Goal: Task Accomplishment & Management: Complete application form

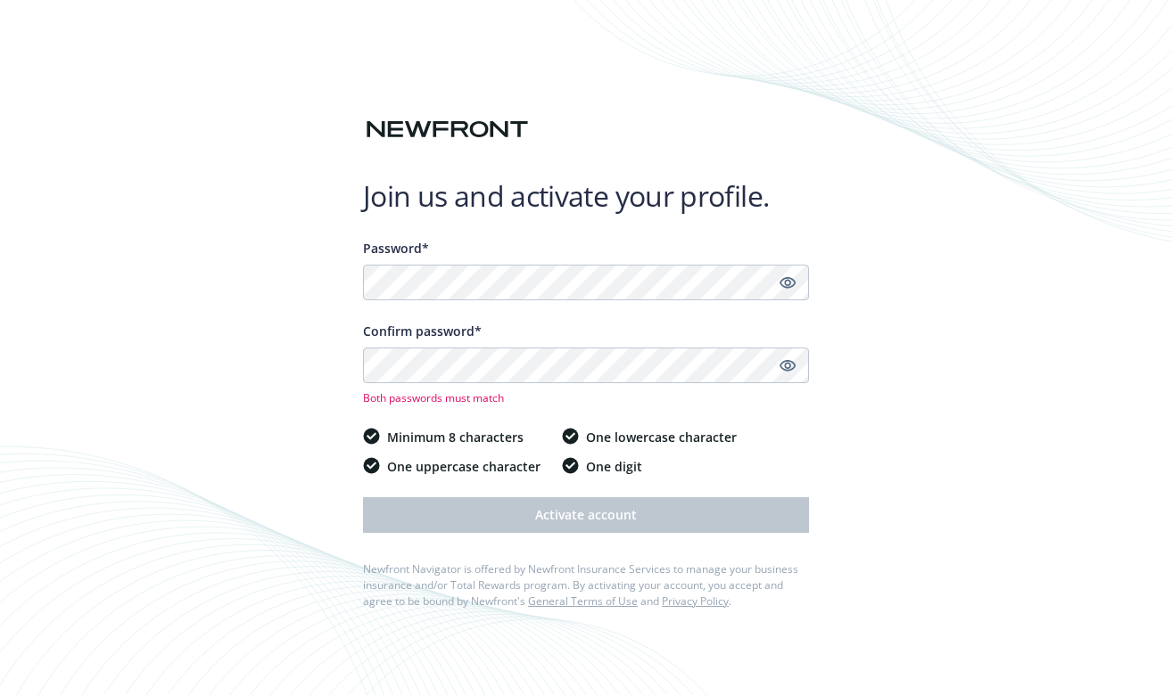
click at [601, 436] on span "One lowercase character" at bounding box center [661, 437] width 151 height 19
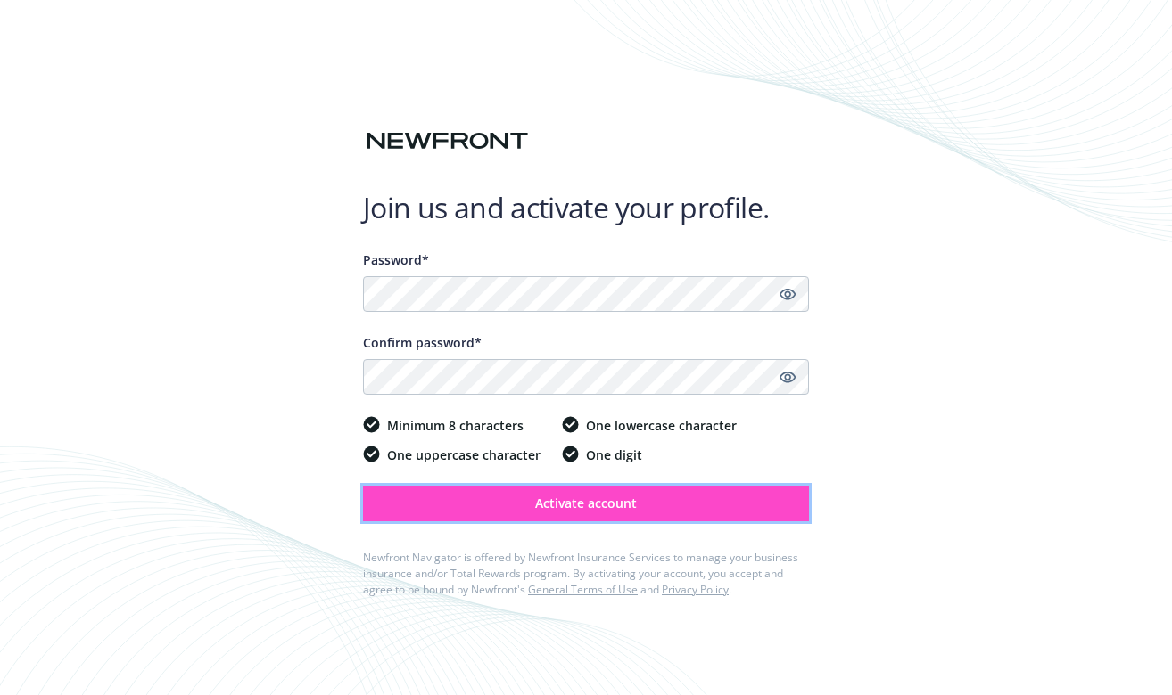
click at [592, 517] on button "Activate account" at bounding box center [586, 504] width 446 height 36
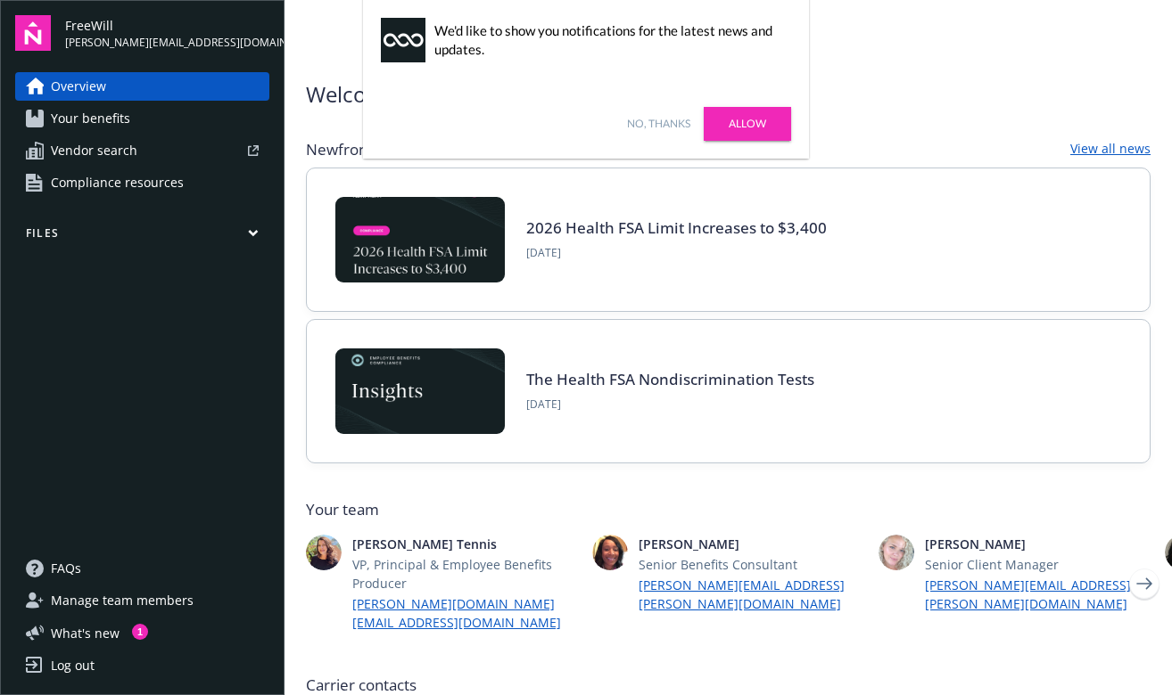
click at [138, 123] on link "Your benefits" at bounding box center [142, 118] width 254 height 29
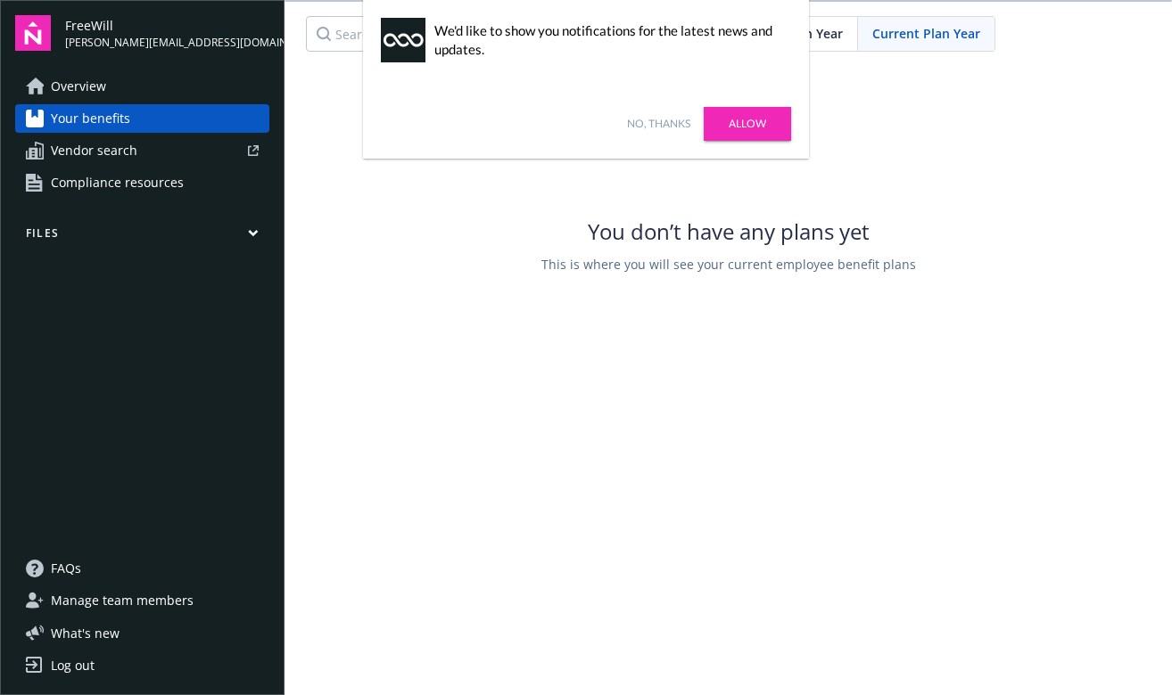
click at [738, 127] on link "Allow" at bounding box center [746, 124] width 87 height 34
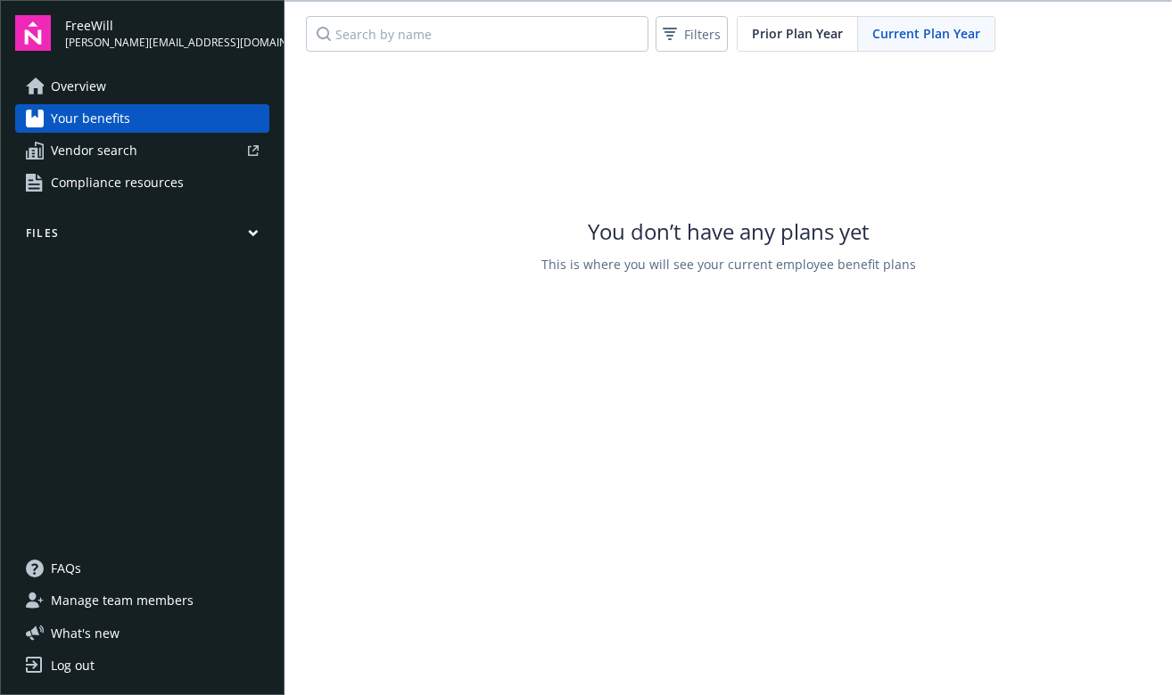
click at [127, 147] on span "Vendor search" at bounding box center [94, 150] width 86 height 29
click at [91, 183] on span "Compliance resources" at bounding box center [117, 183] width 133 height 29
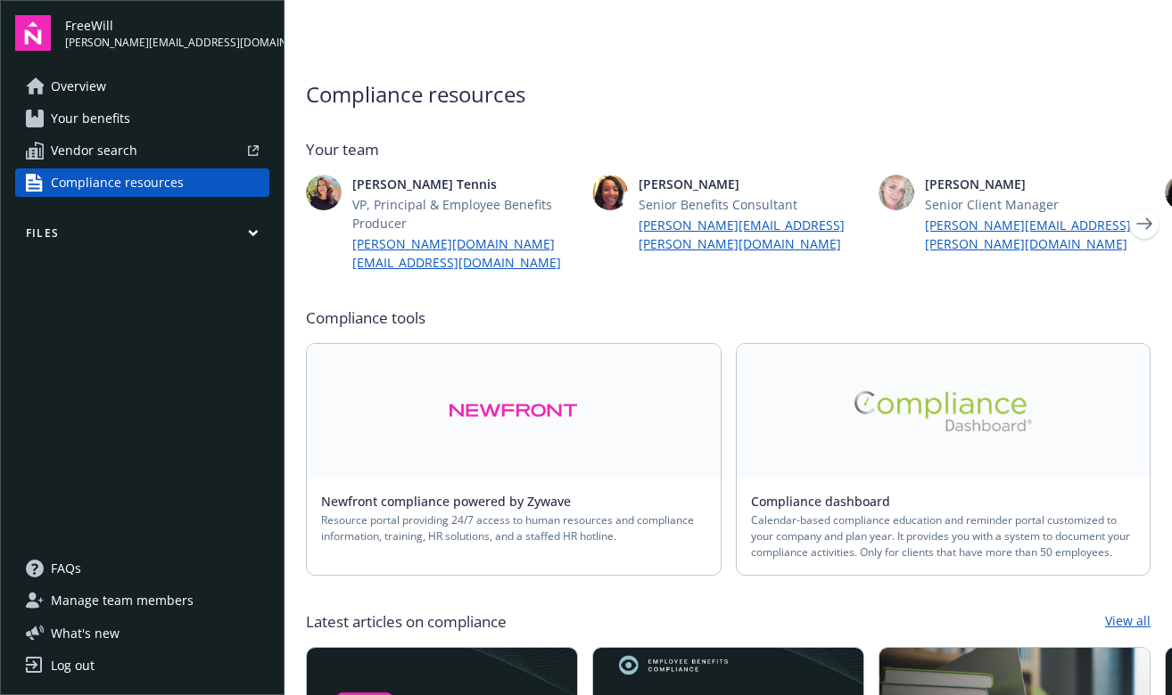
click at [119, 235] on button "Files" at bounding box center [142, 237] width 254 height 22
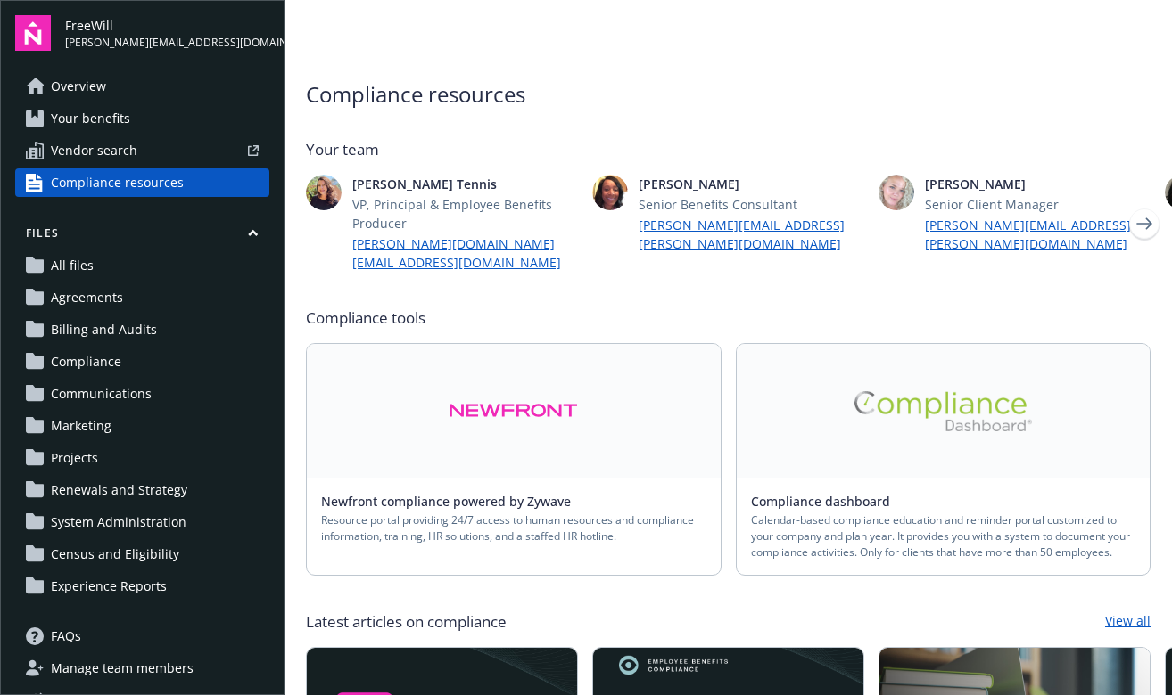
click at [99, 270] on link "All files" at bounding box center [142, 265] width 254 height 29
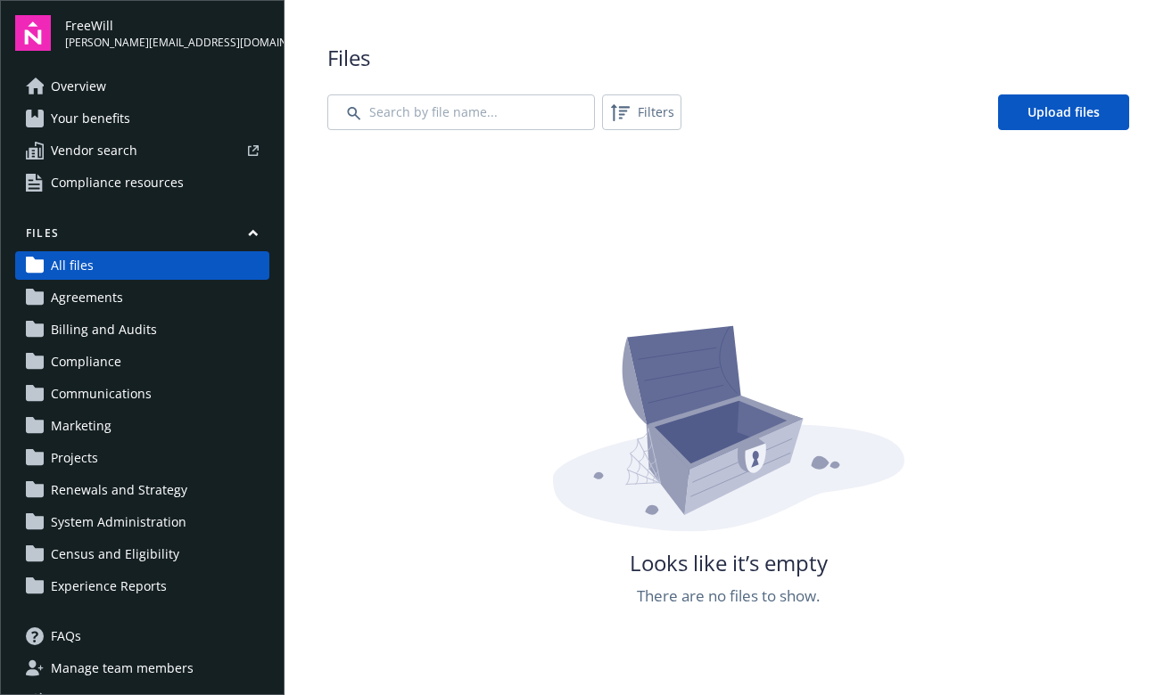
click at [103, 300] on span "Agreements" at bounding box center [87, 298] width 72 height 29
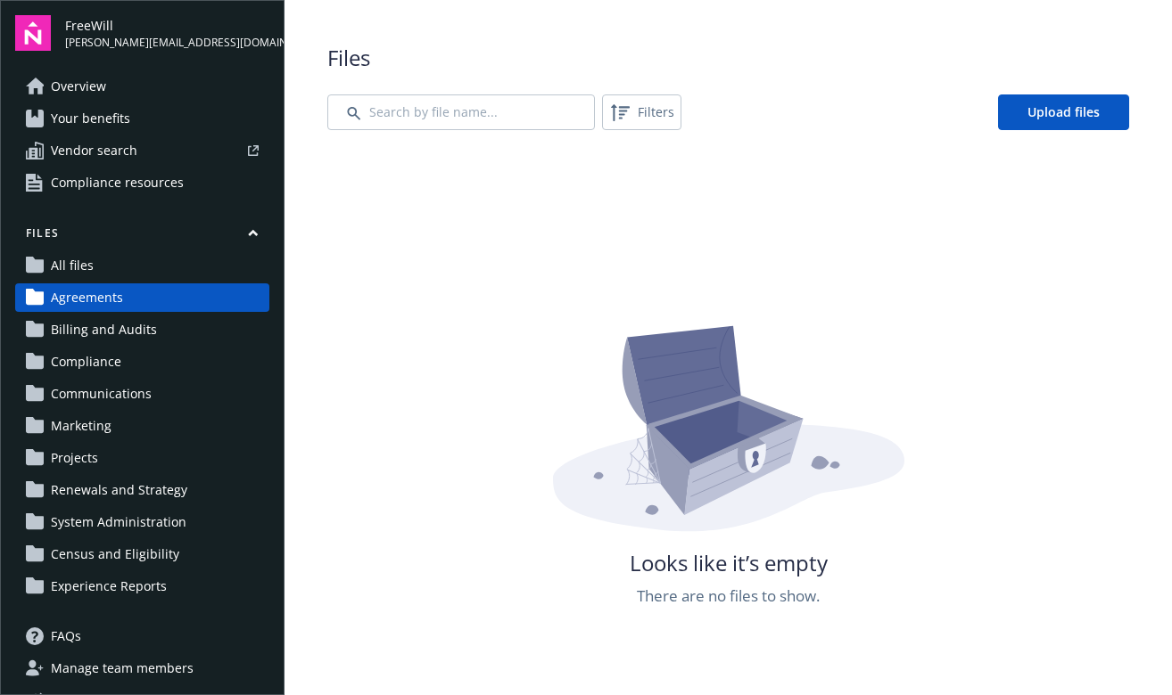
click at [103, 324] on span "Billing and Audits" at bounding box center [104, 330] width 106 height 29
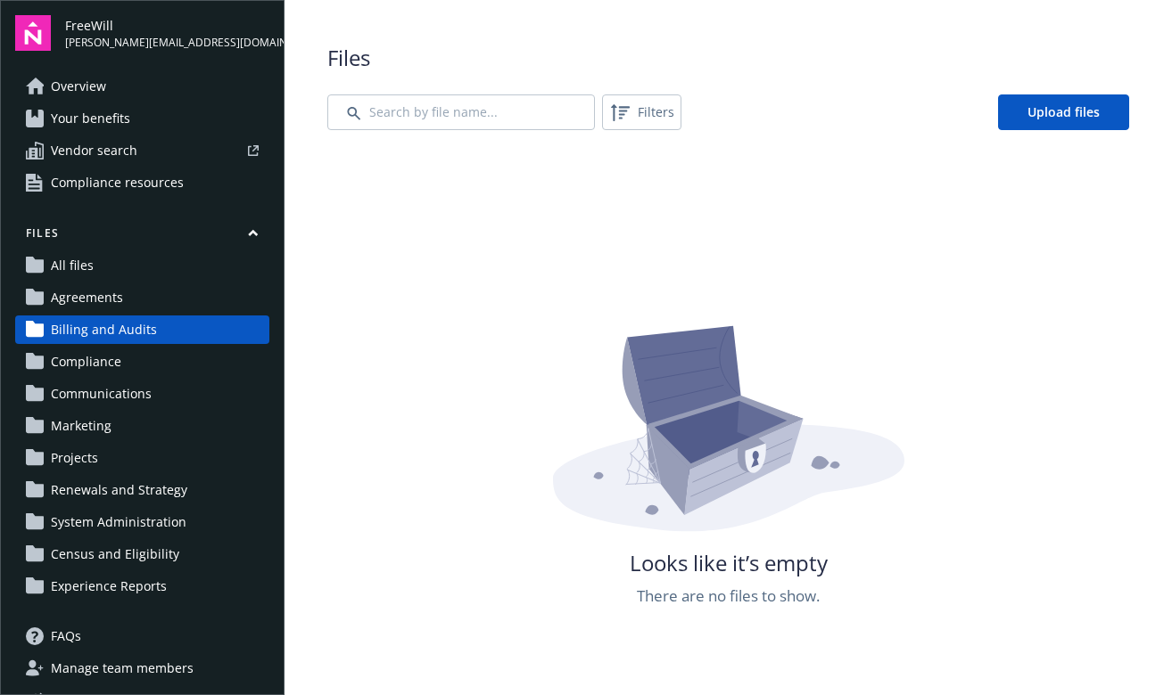
click at [101, 352] on span "Compliance" at bounding box center [86, 362] width 70 height 29
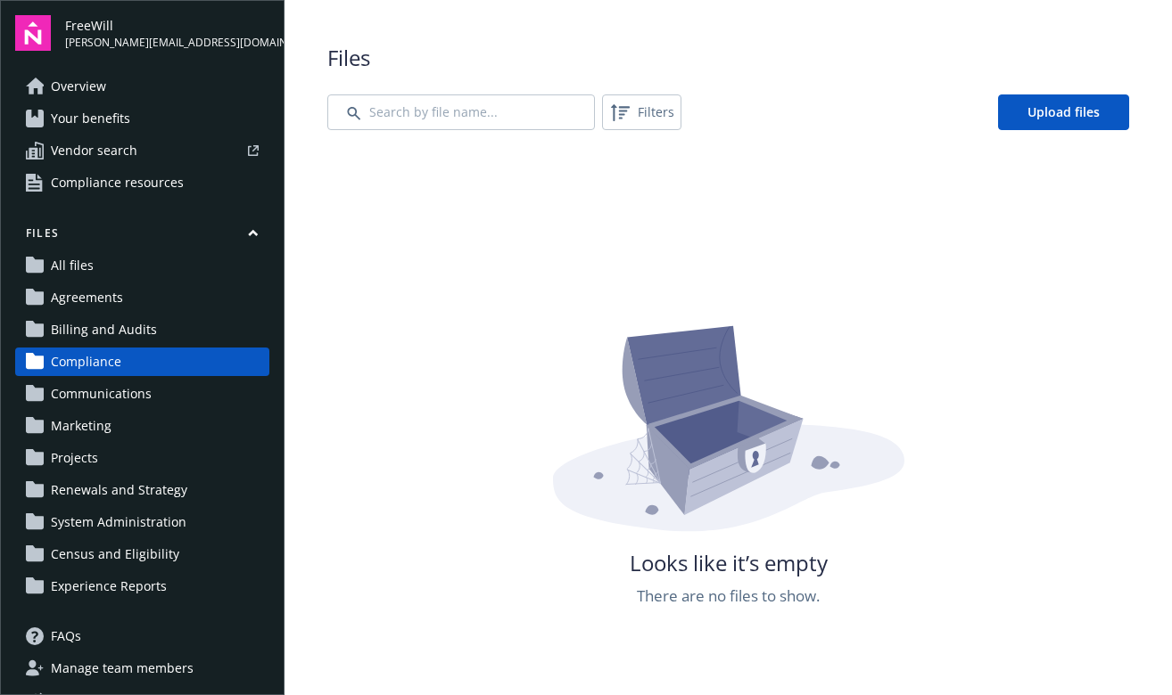
click at [99, 385] on span "Communications" at bounding box center [101, 394] width 101 height 29
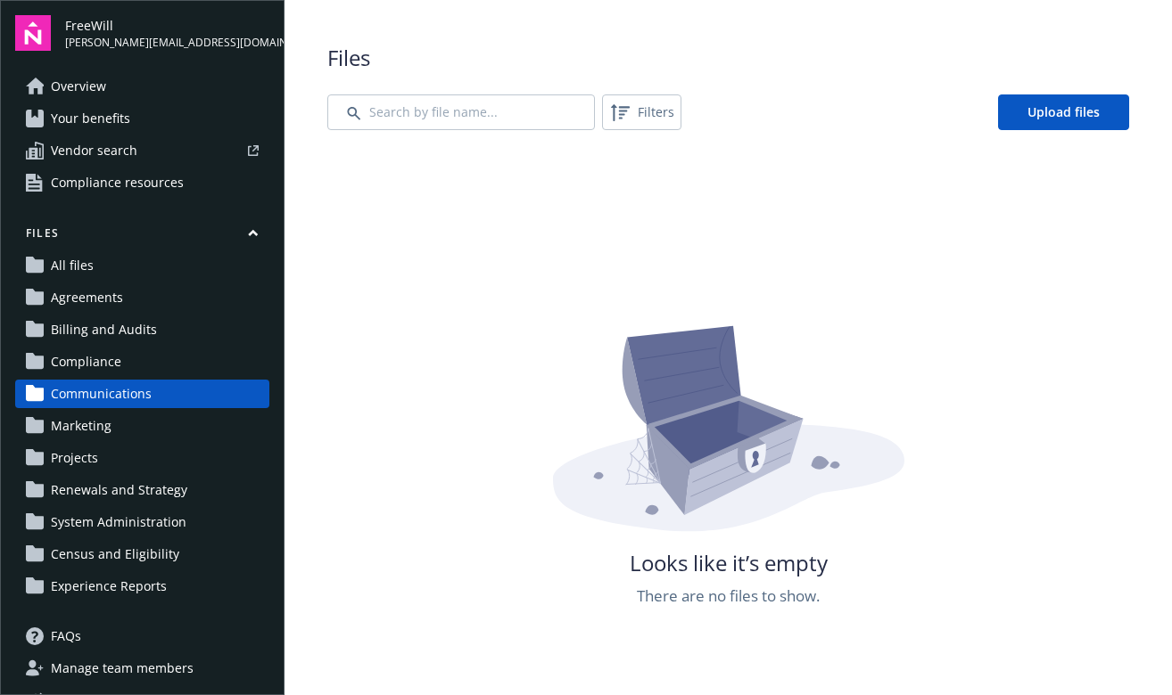
click at [95, 426] on span "Marketing" at bounding box center [81, 426] width 61 height 29
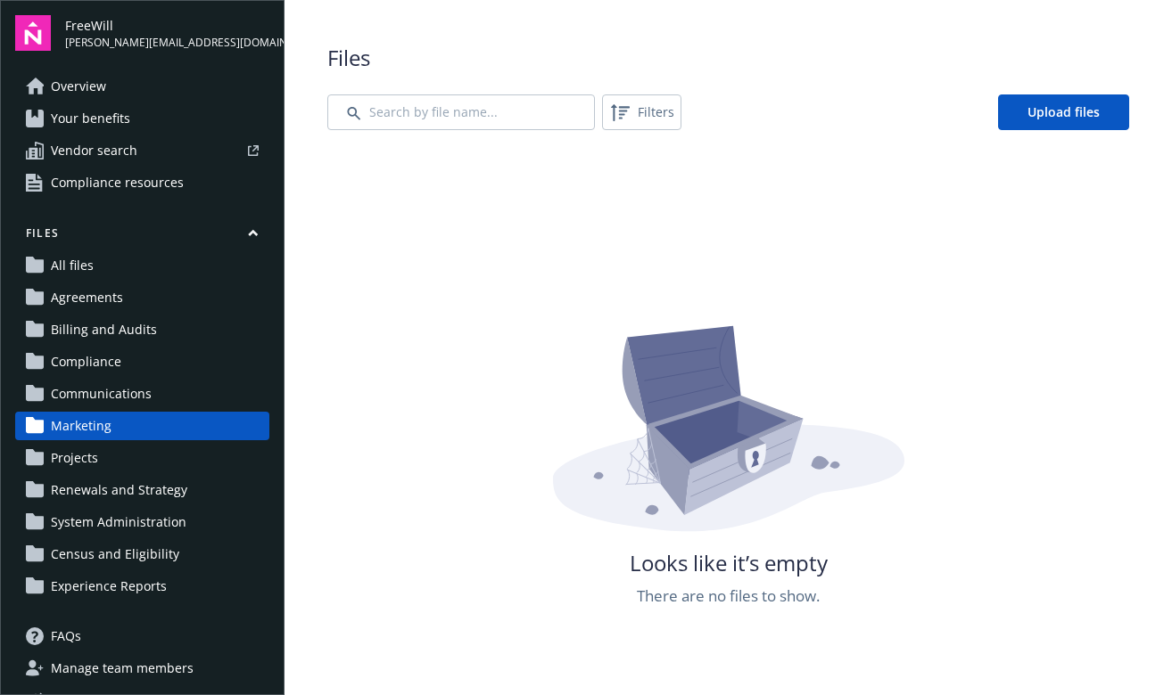
click at [91, 451] on span "Projects" at bounding box center [74, 458] width 47 height 29
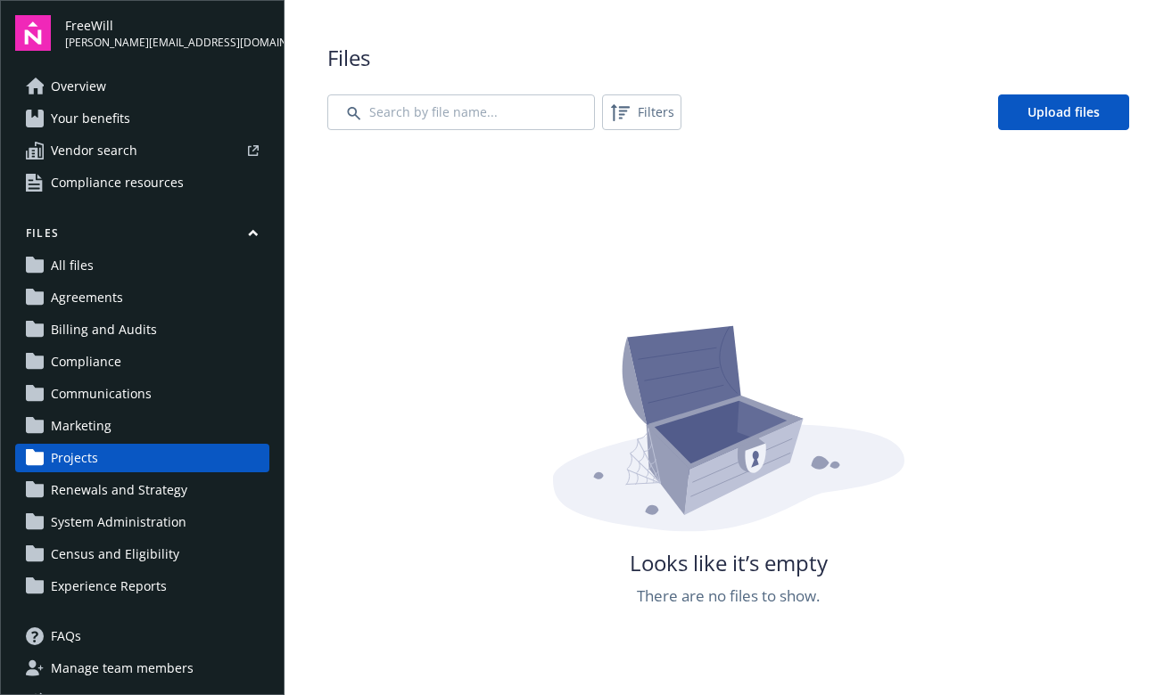
click at [90, 486] on span "Renewals and Strategy" at bounding box center [119, 490] width 136 height 29
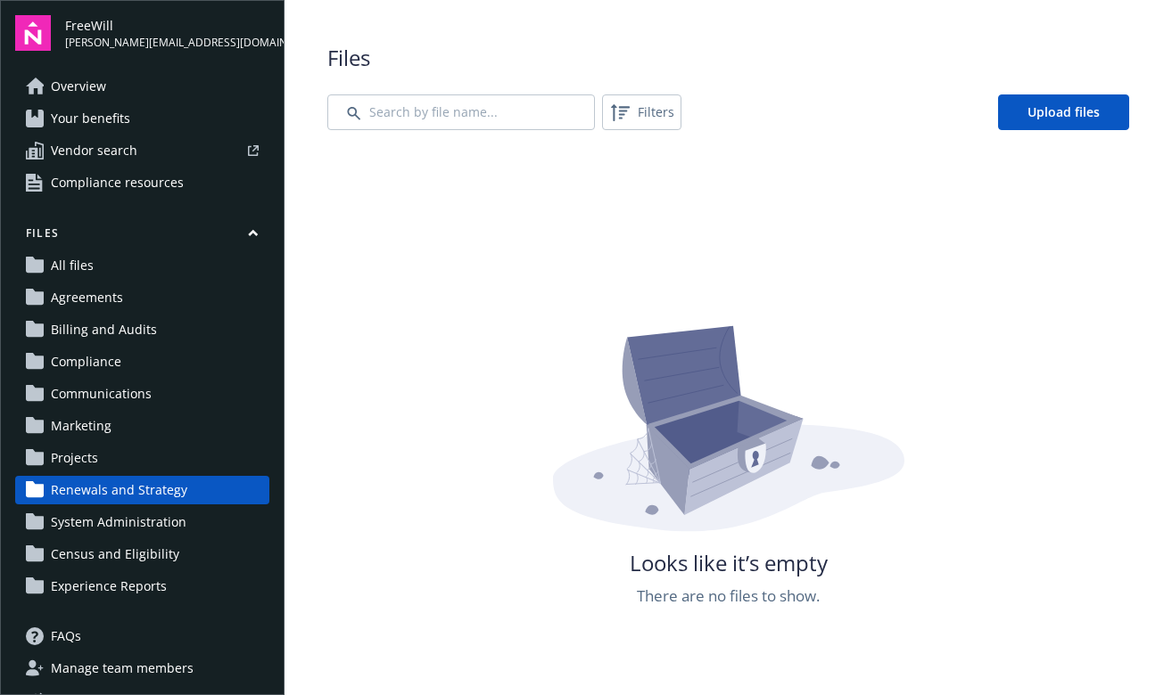
click at [87, 519] on span "System Administration" at bounding box center [119, 522] width 136 height 29
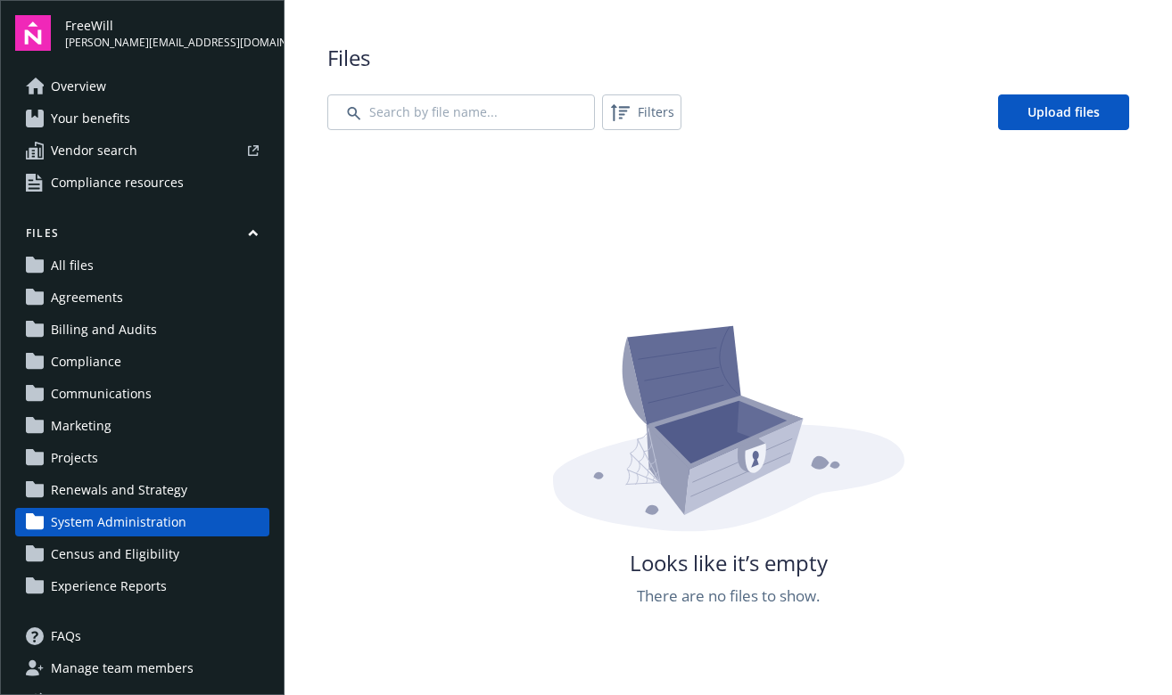
click at [90, 546] on span "Census and Eligibility" at bounding box center [115, 554] width 128 height 29
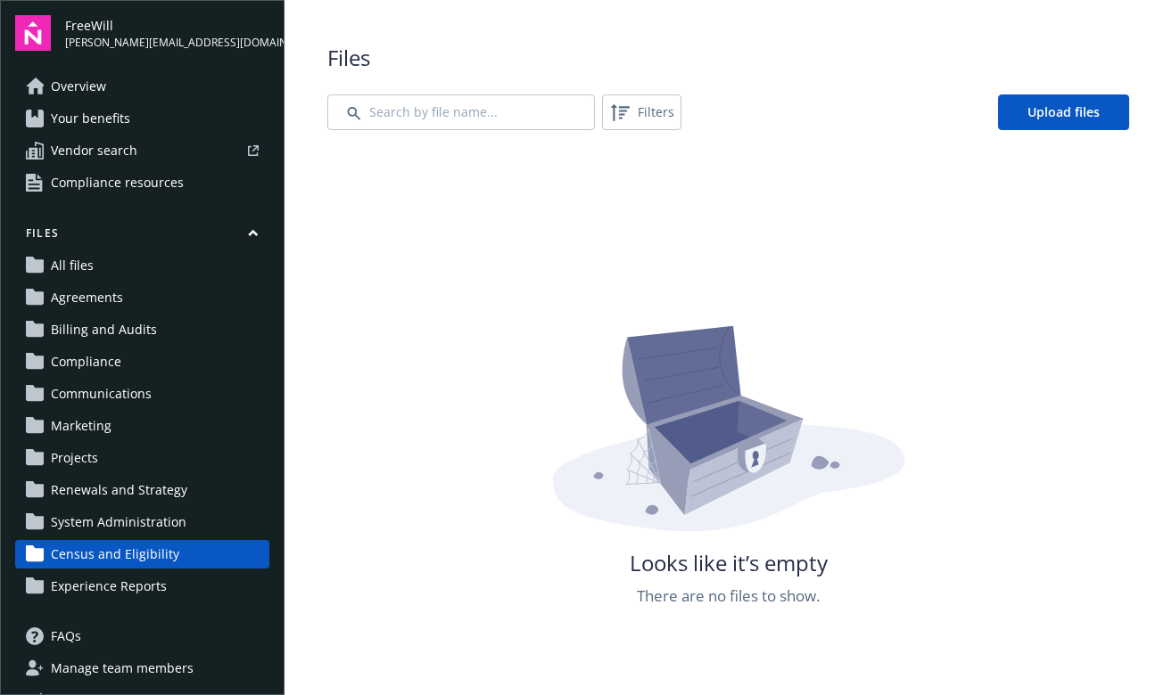
click at [95, 585] on span "Experience Reports" at bounding box center [109, 586] width 116 height 29
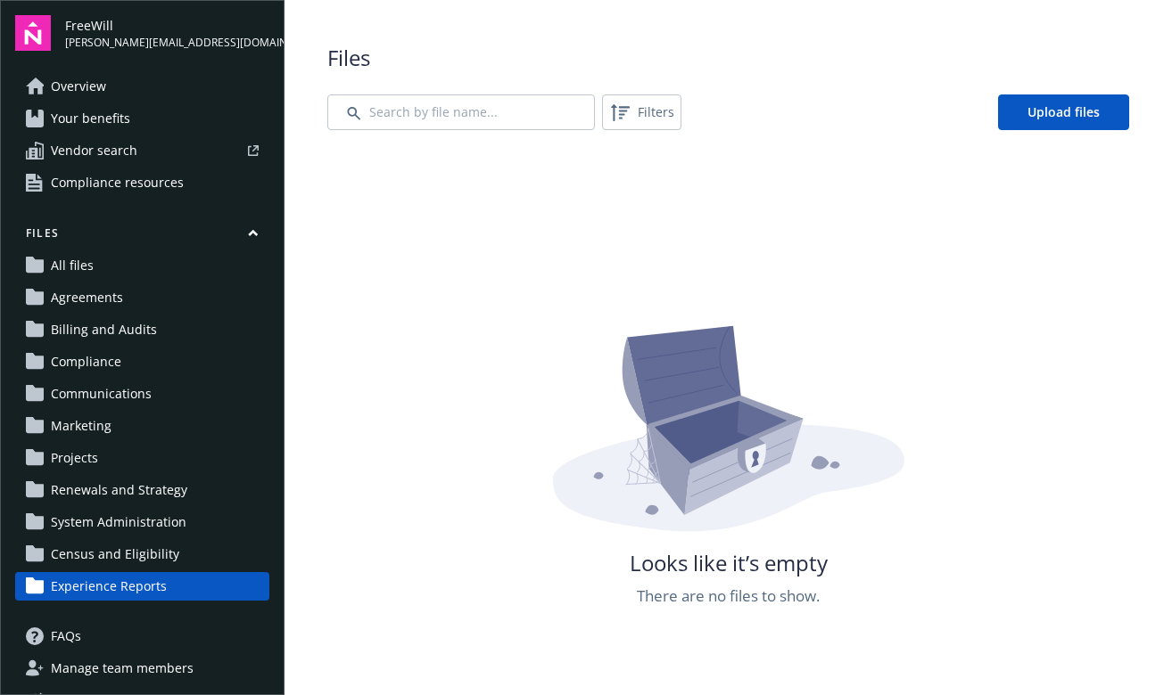
scroll to position [68, 0]
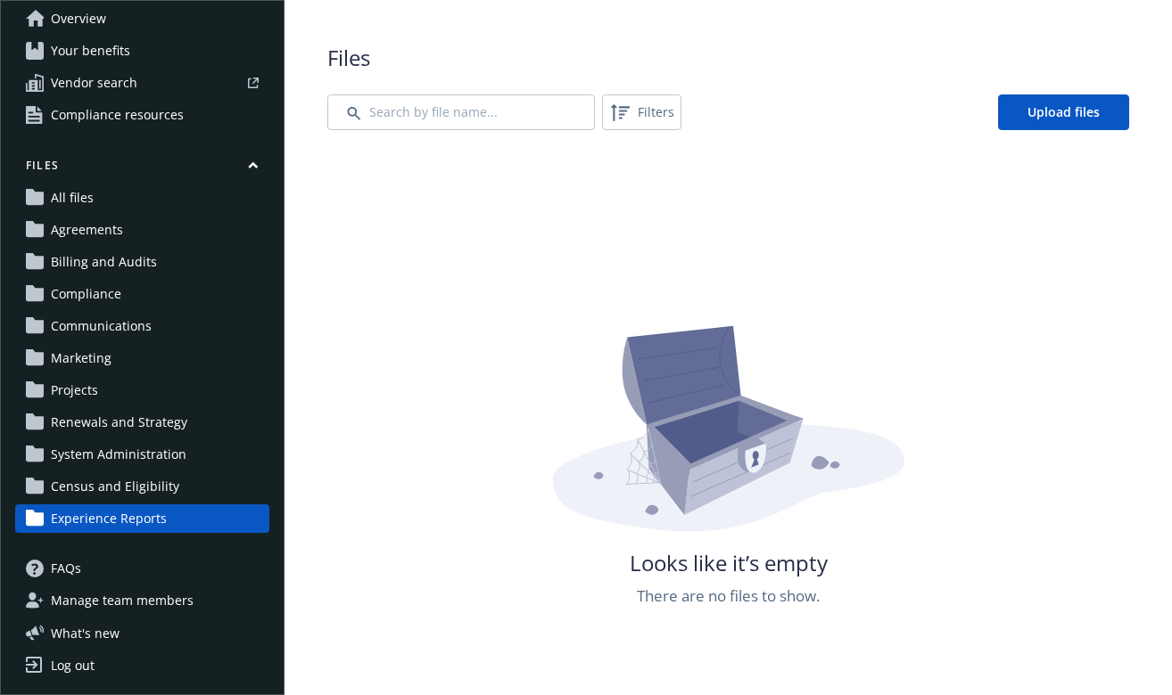
click at [155, 207] on link "All files" at bounding box center [142, 198] width 254 height 29
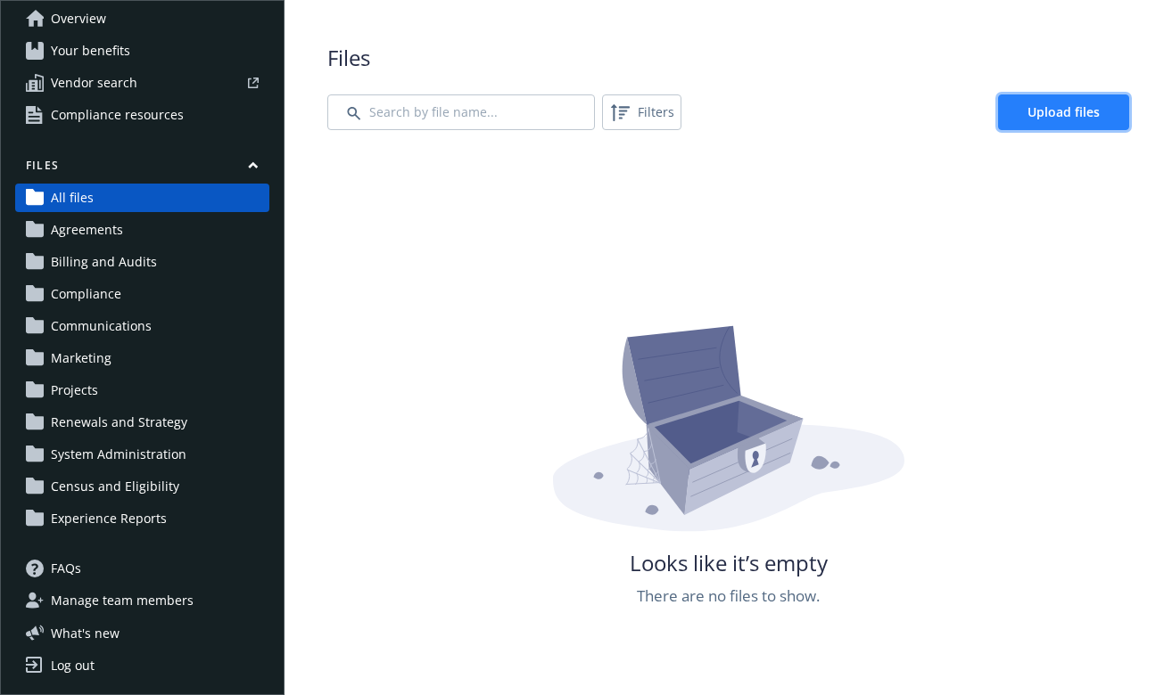
click at [1052, 114] on span "Upload files" at bounding box center [1063, 111] width 72 height 17
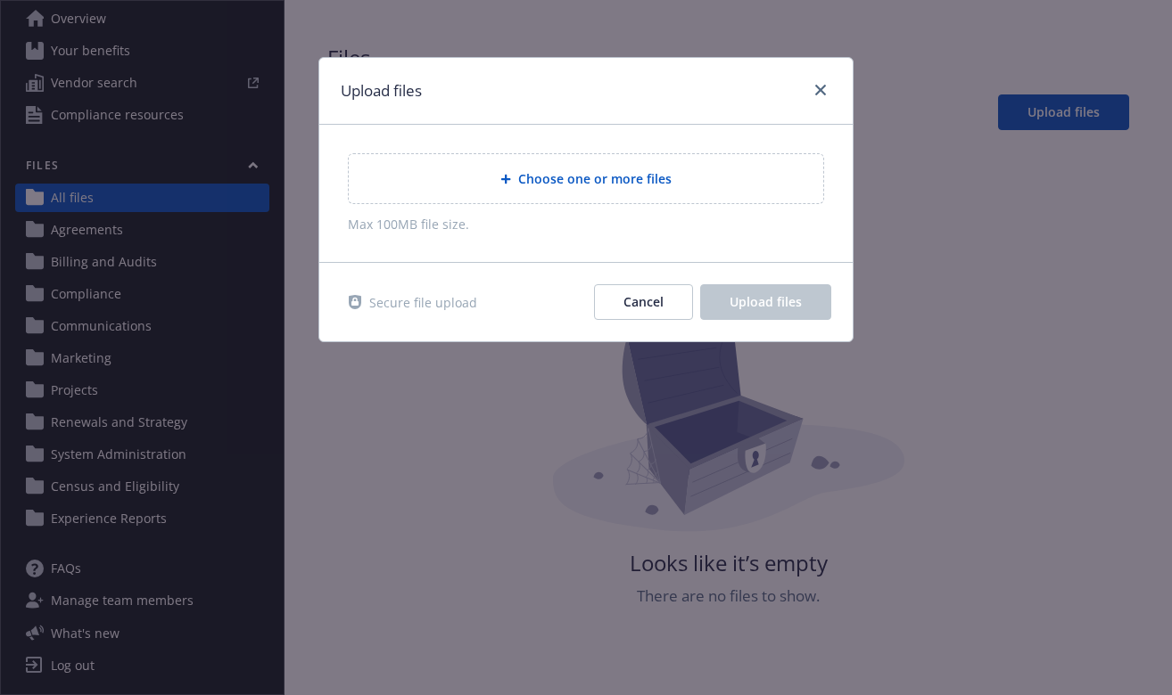
click at [831, 95] on div "Upload files" at bounding box center [585, 91] width 533 height 67
click at [820, 95] on link "close" at bounding box center [820, 89] width 21 height 21
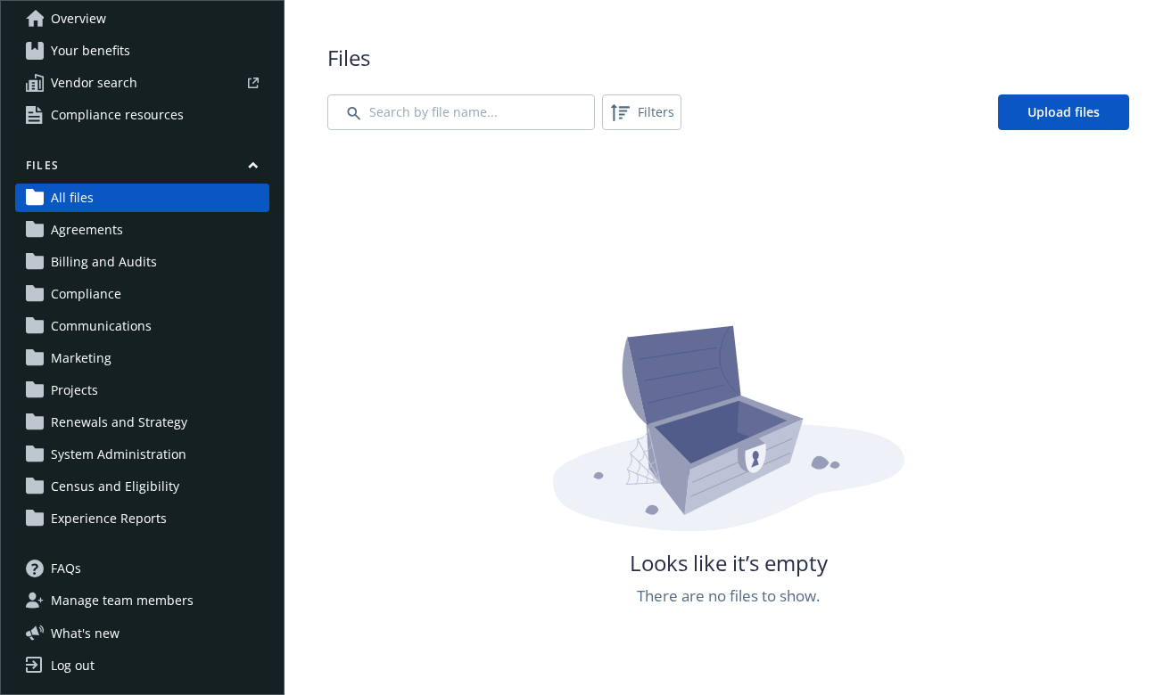
click at [97, 473] on span "Census and Eligibility" at bounding box center [115, 487] width 128 height 29
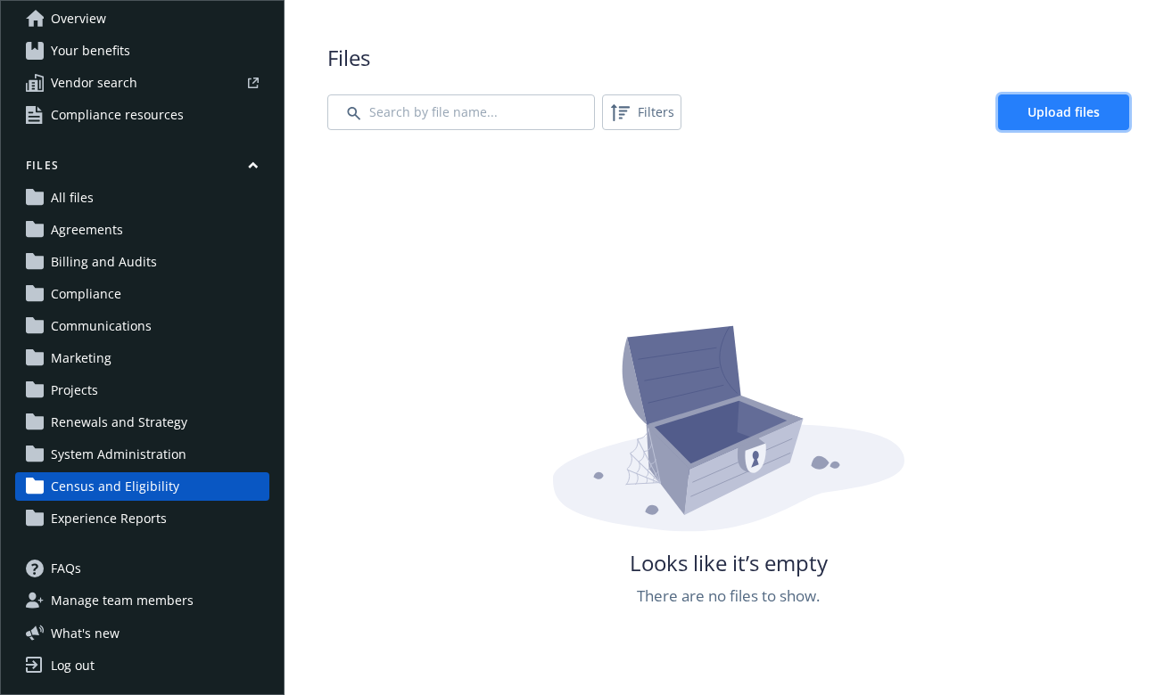
click at [1073, 106] on span "Upload files" at bounding box center [1063, 111] width 72 height 17
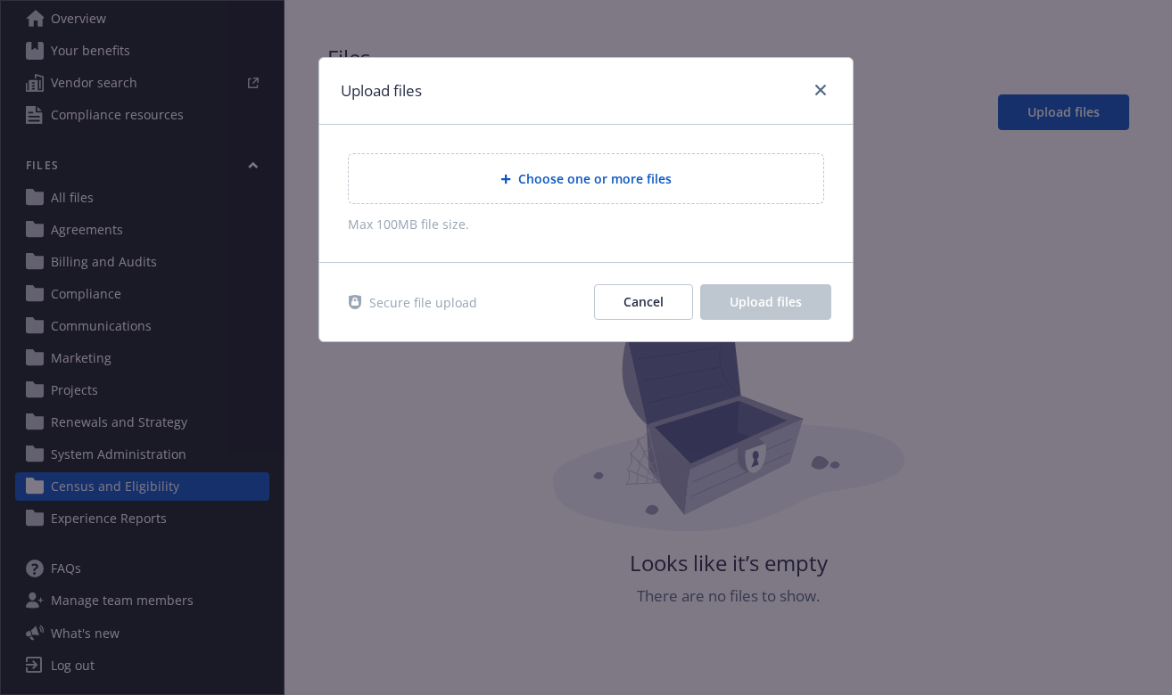
click at [613, 182] on span "Choose one or more files" at bounding box center [594, 178] width 153 height 19
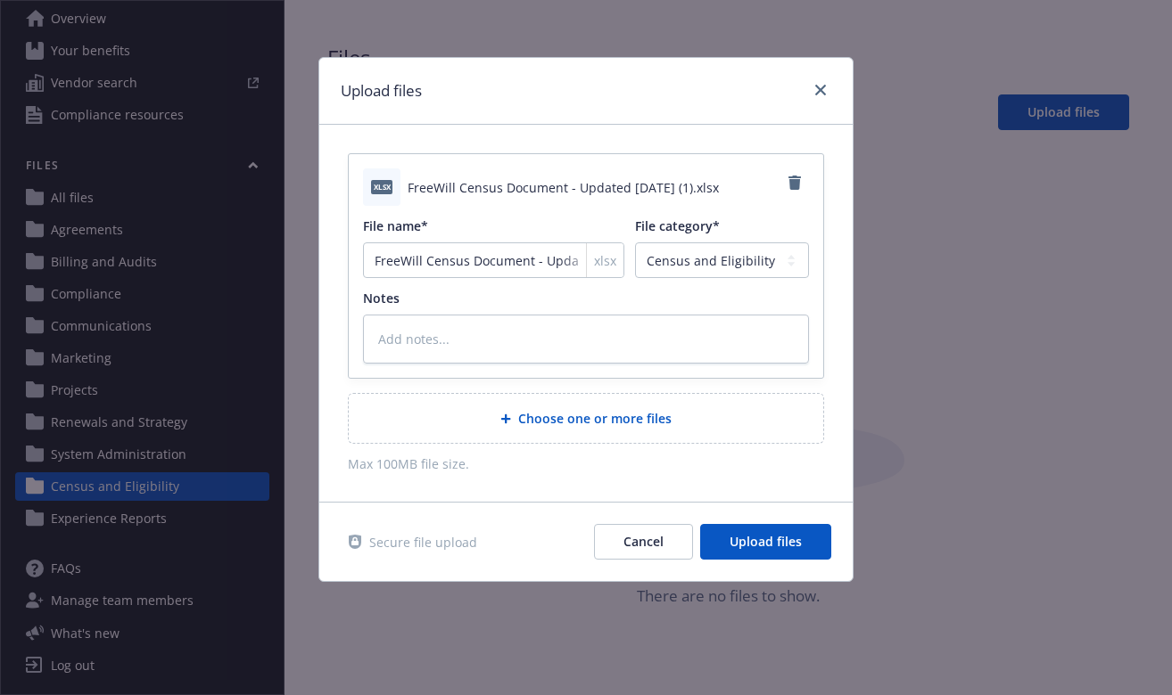
click at [586, 261] on div "xlsx" at bounding box center [604, 260] width 37 height 34
click at [535, 265] on input "FreeWill Census Document - Updated [DATE] (1)" at bounding box center [493, 261] width 261 height 36
drag, startPoint x: 535, startPoint y: 265, endPoint x: 615, endPoint y: 267, distance: 80.3
click at [615, 267] on div "FreeWill Census Document - Updated [DATE] (1) xlsx" at bounding box center [493, 261] width 261 height 36
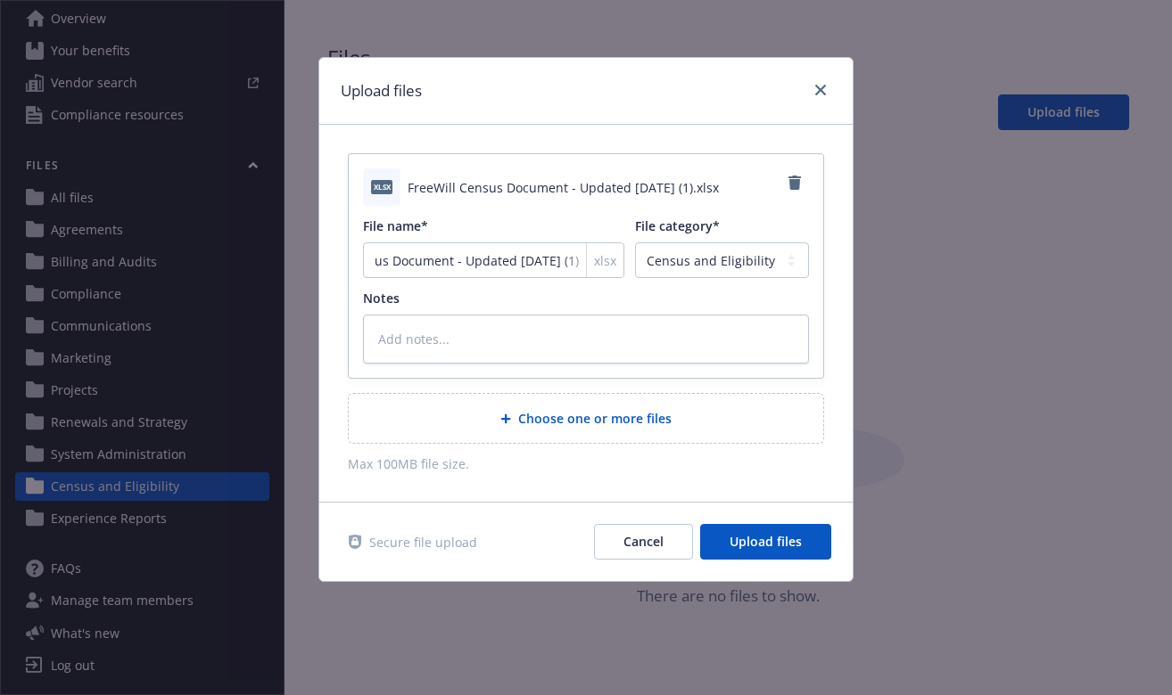
click at [586, 264] on div "xlsx" at bounding box center [604, 260] width 37 height 34
click at [545, 259] on input "FreeWill Census Document - Updated [DATE] (1)" at bounding box center [493, 261] width 261 height 36
type textarea "x"
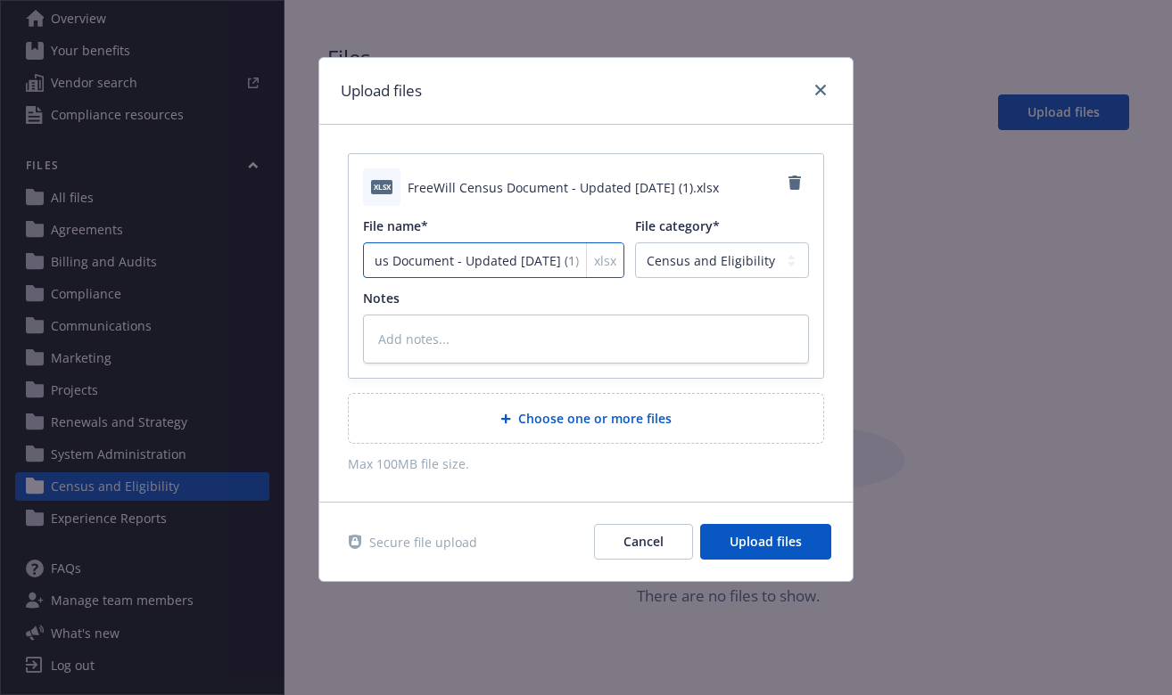
type input "FreeWill Census Document - Updated [DATE] (1"
type textarea "x"
type input "FreeWill Census Document - Updated [DATE] ("
type textarea "x"
type input "FreeWill Census Document - Updated [DATE]"
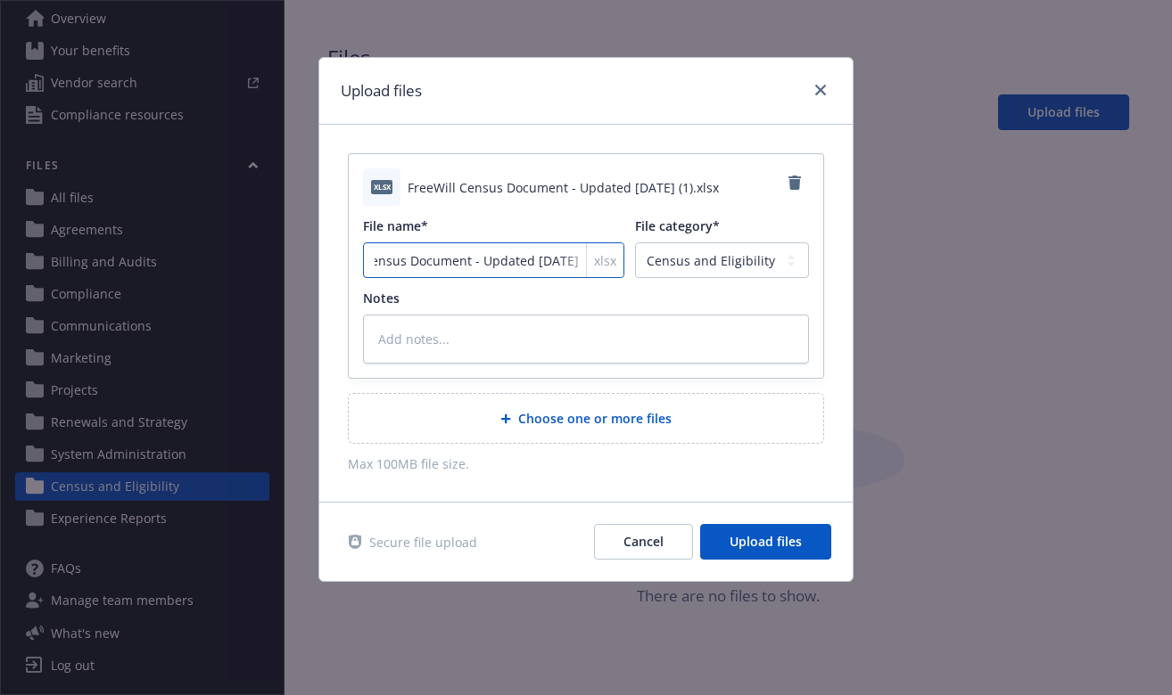
type textarea "x"
type input "FreeWill Census Document - Updated [DATE]"
click at [758, 538] on span "Upload files" at bounding box center [765, 541] width 72 height 17
type textarea "x"
